Goal: Find specific page/section: Find specific page/section

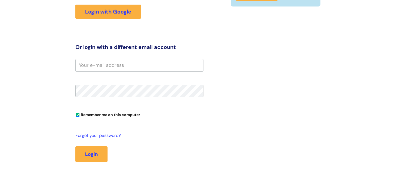
scroll to position [29, 0]
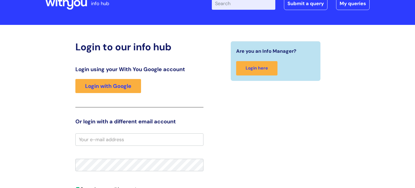
scroll to position [30, 0]
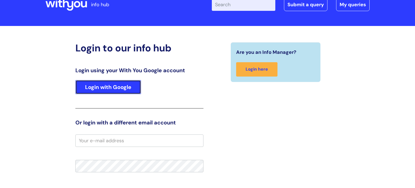
click at [113, 86] on link "Login with Google" at bounding box center [108, 87] width 66 height 14
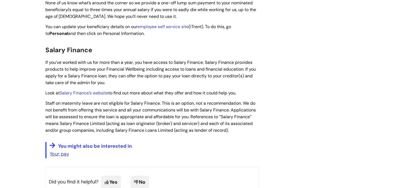
scroll to position [746, 0]
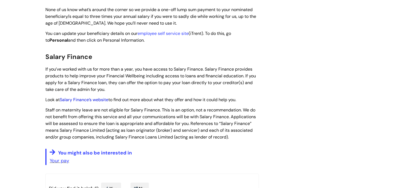
click at [83, 97] on link "Salary Finance’s website" at bounding box center [84, 100] width 49 height 6
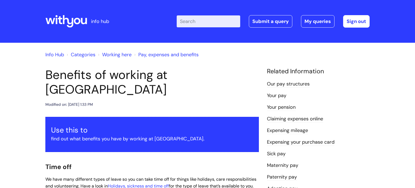
scroll to position [746, 0]
